Goal: Find specific page/section: Find specific page/section

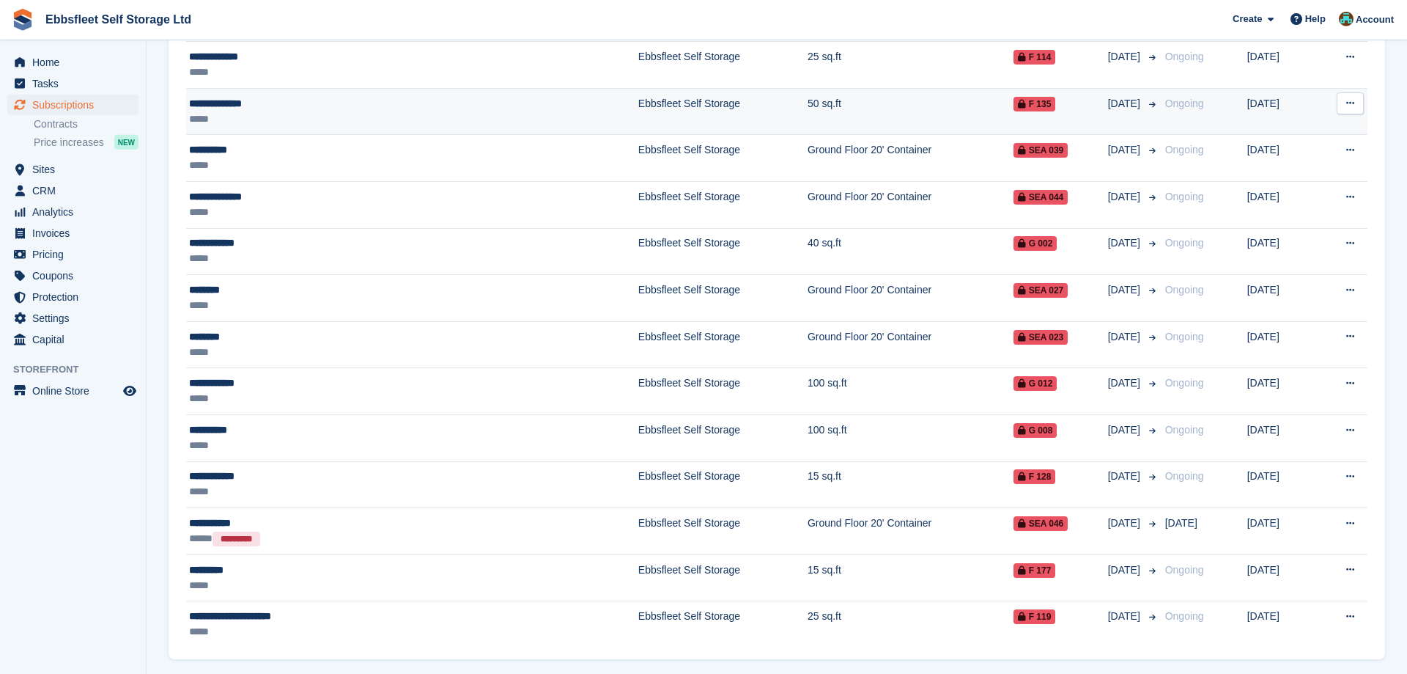
scroll to position [298, 0]
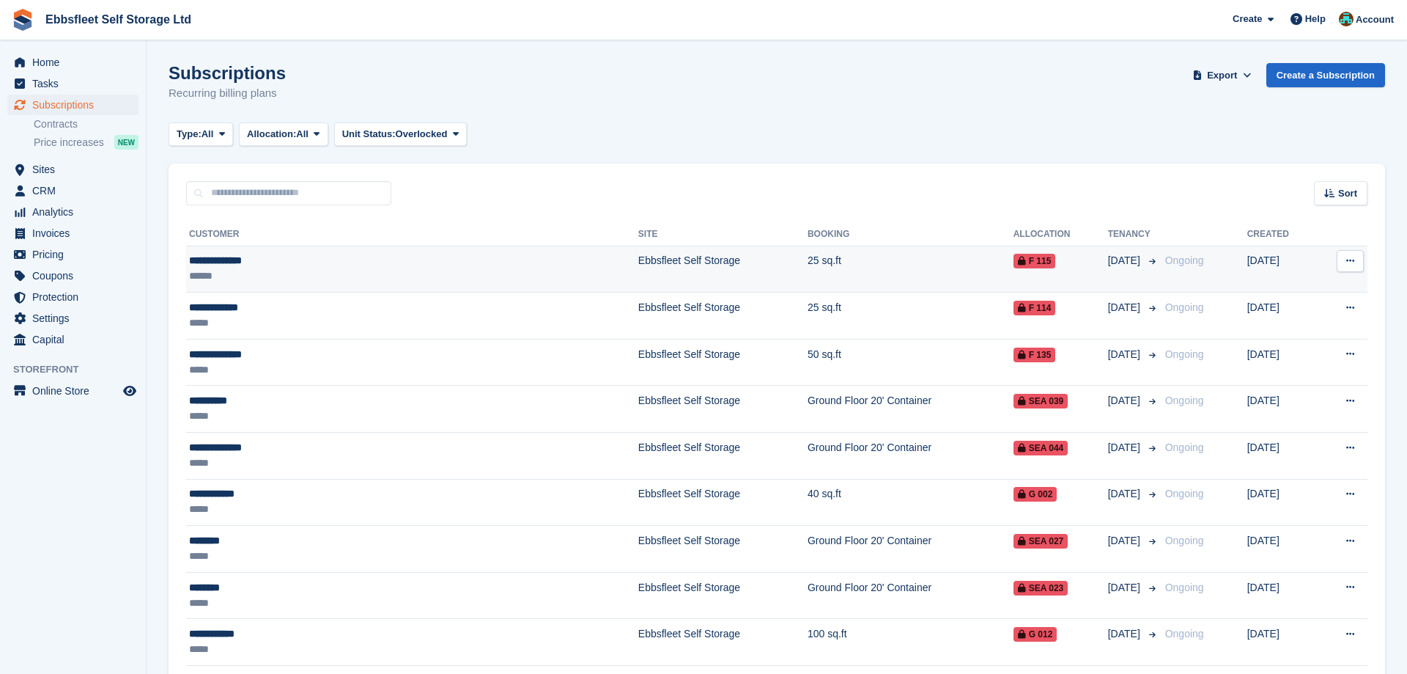
scroll to position [298, 0]
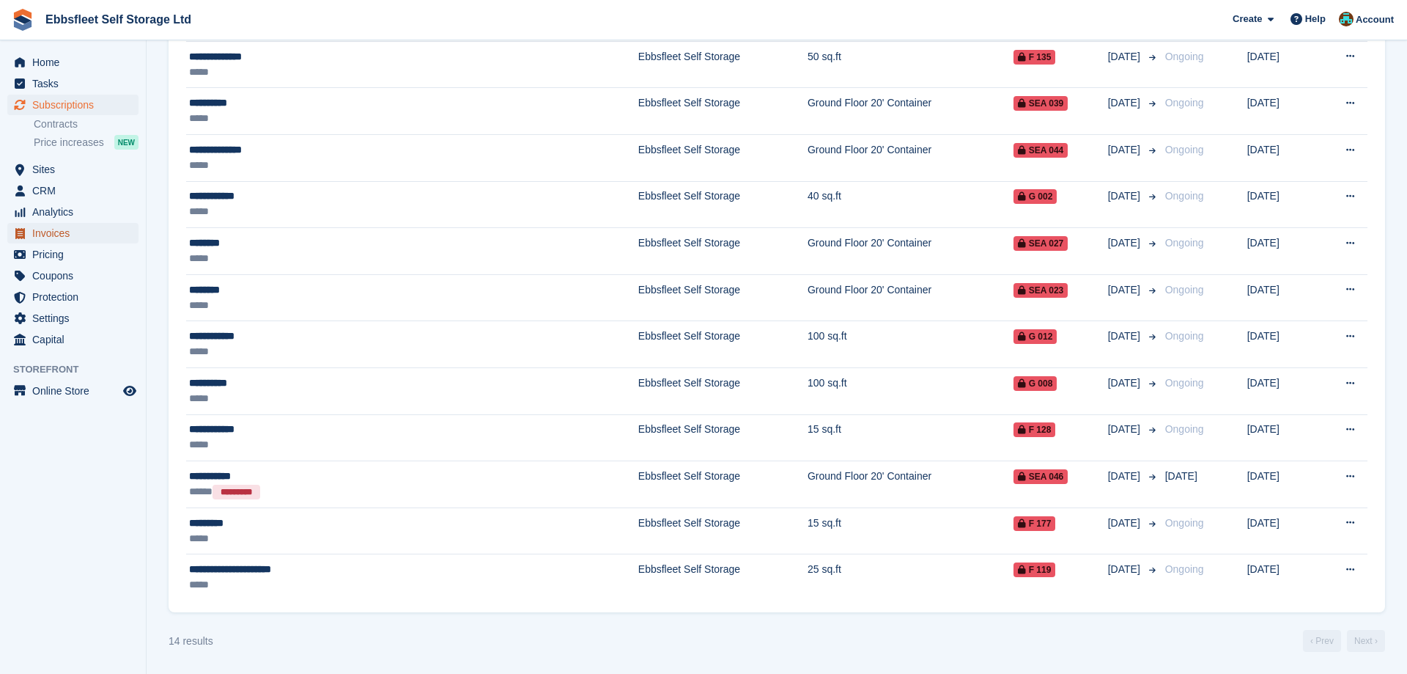
click at [72, 237] on span "Invoices" at bounding box center [76, 233] width 88 height 21
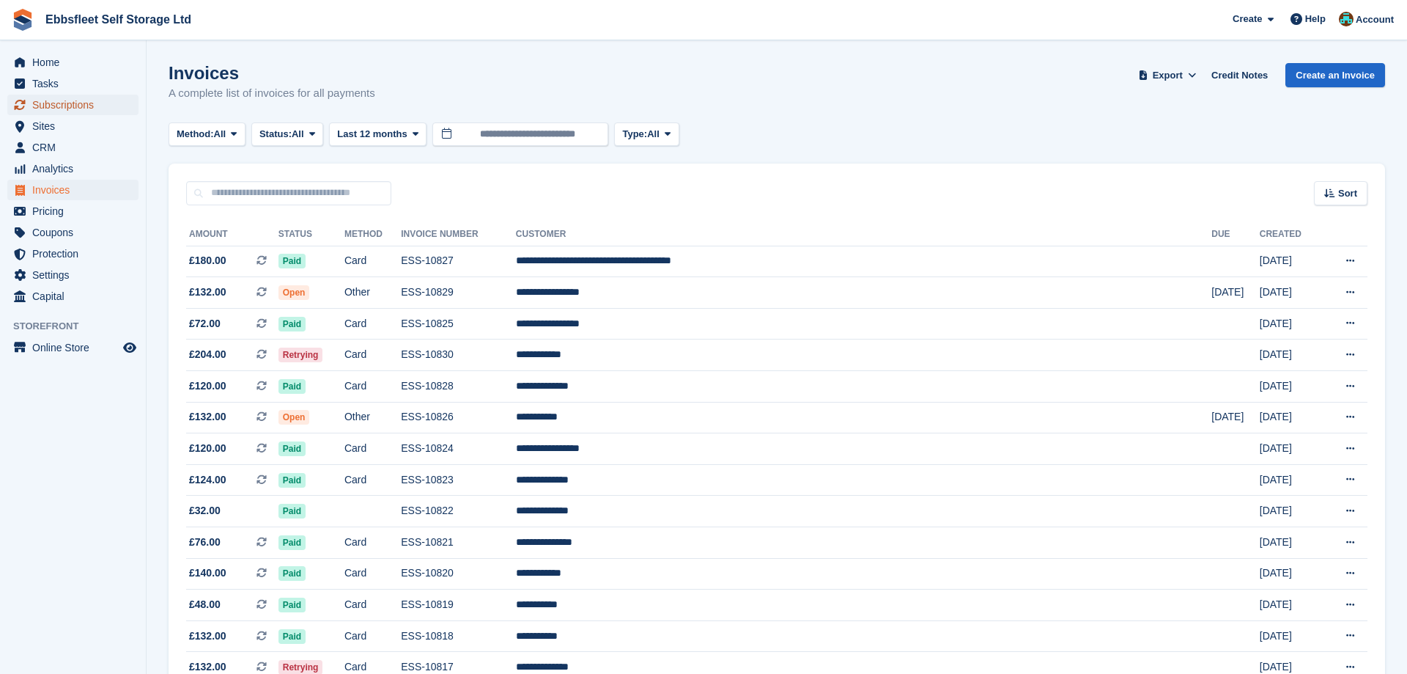
click at [61, 99] on span "Subscriptions" at bounding box center [76, 105] width 88 height 21
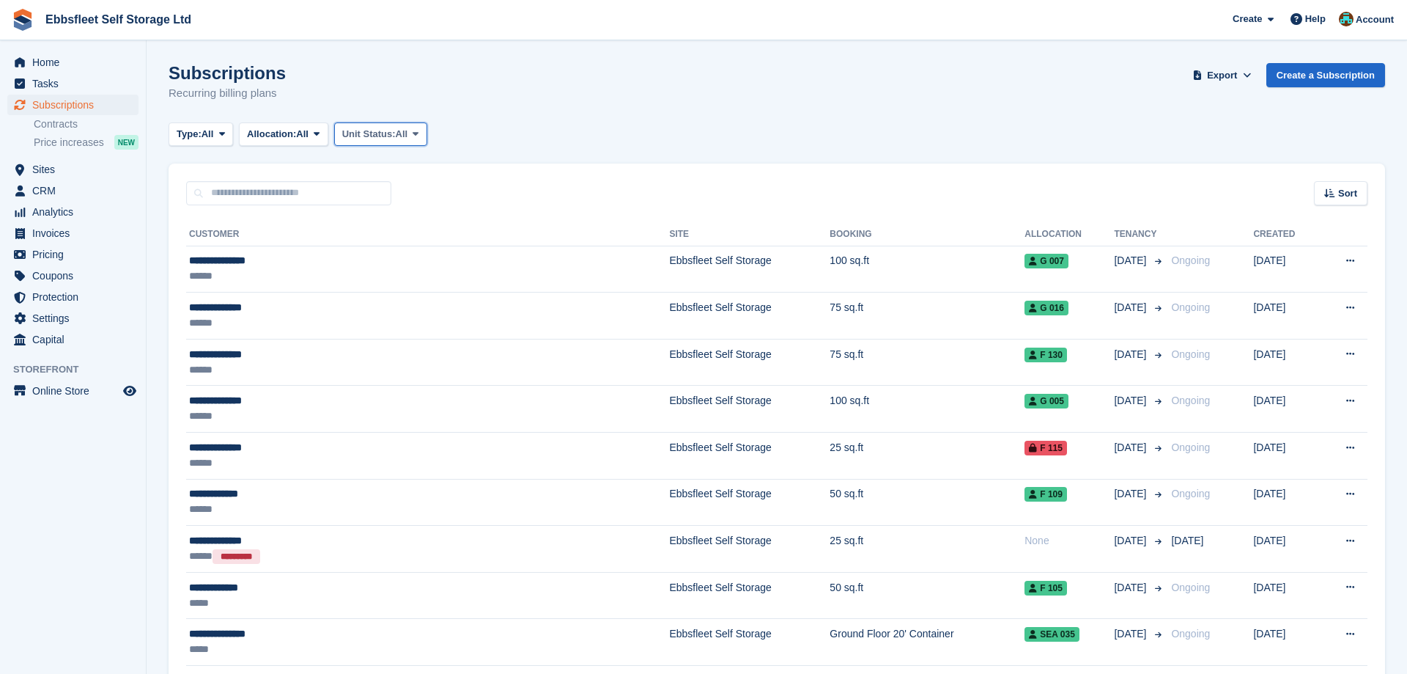
click at [419, 133] on icon at bounding box center [416, 134] width 6 height 10
click at [396, 221] on link "Overlocked" at bounding box center [405, 221] width 128 height 26
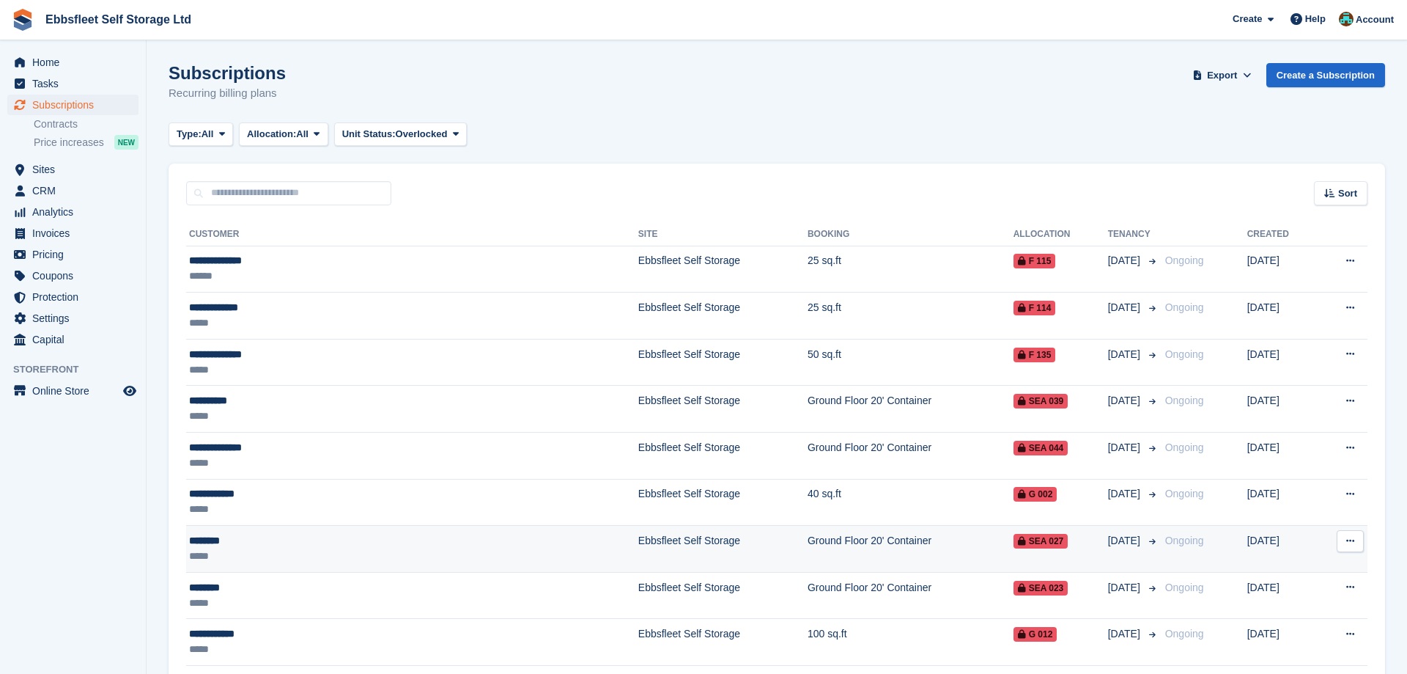
scroll to position [298, 0]
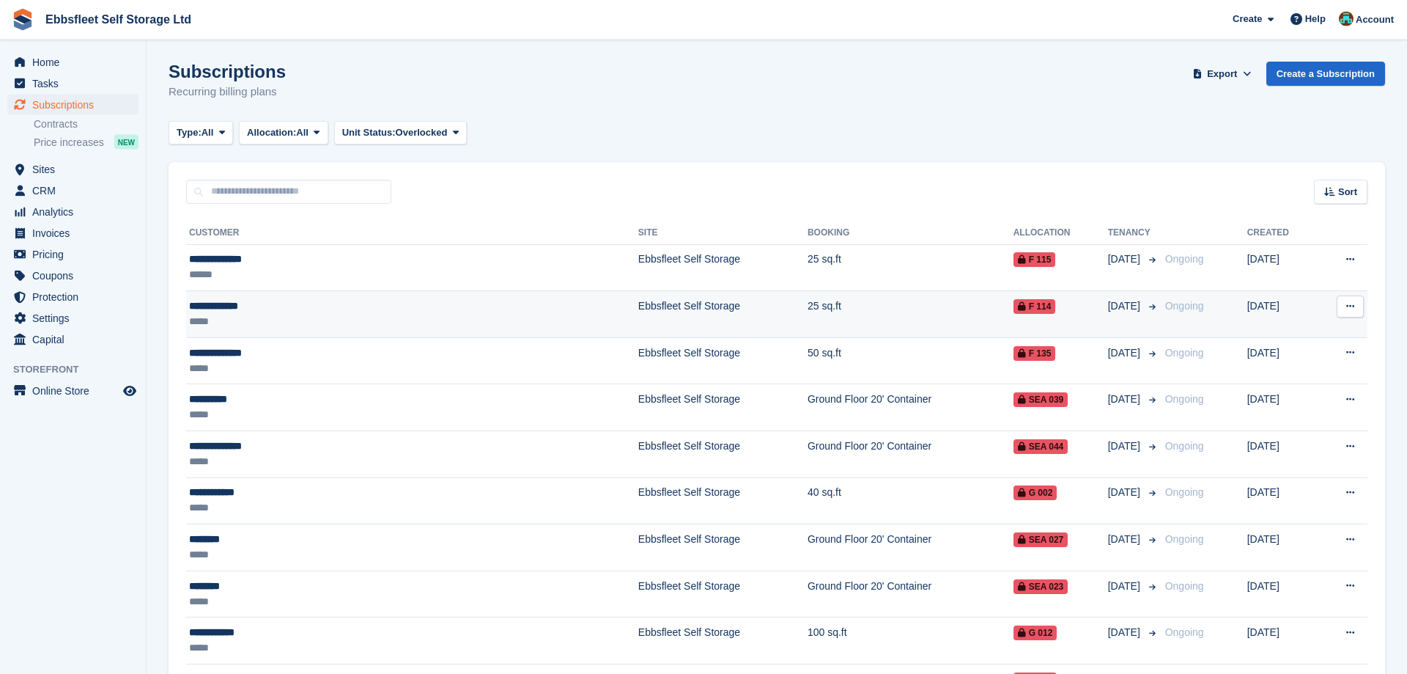
scroll to position [298, 0]
